Goal: Task Accomplishment & Management: Manage account settings

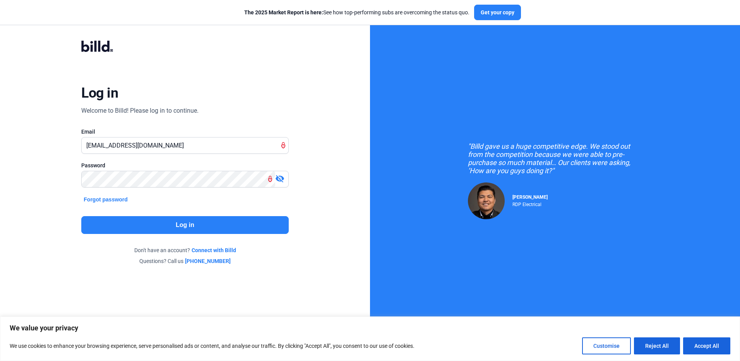
type input "[EMAIL_ADDRESS][DOMAIN_NAME]"
click at [277, 183] on div "visibility_off" at bounding box center [281, 179] width 13 height 11
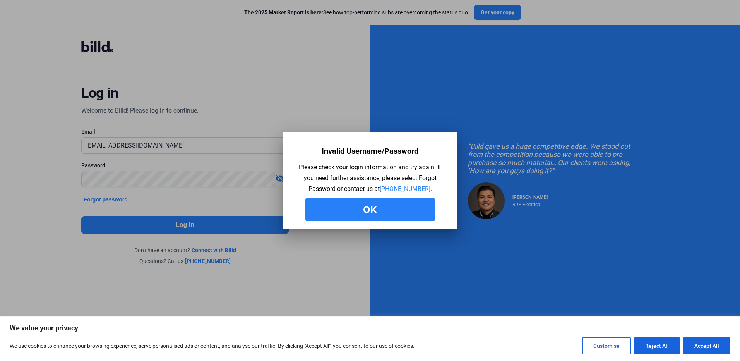
click at [404, 212] on button "Ok" at bounding box center [370, 209] width 130 height 23
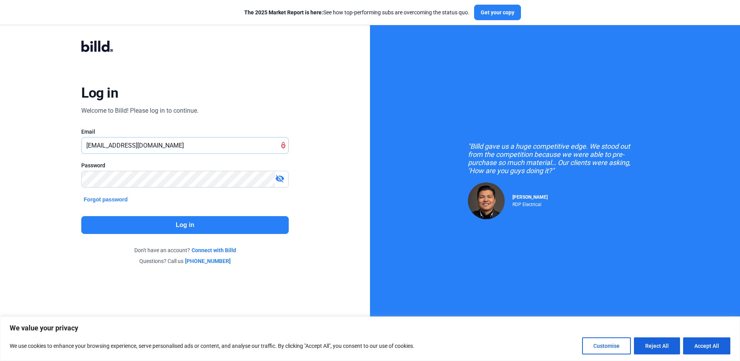
drag, startPoint x: 175, startPoint y: 145, endPoint x: 0, endPoint y: 129, distance: 176.1
click at [0, 129] on html "We value your privacy We use cookies to enhance your browsing experience, serve…" at bounding box center [370, 180] width 740 height 361
type input "[EMAIL_ADDRESS][DOMAIN_NAME]"
click at [194, 230] on button "Log in" at bounding box center [184, 225] width 207 height 18
